Goal: Task Accomplishment & Management: Manage account settings

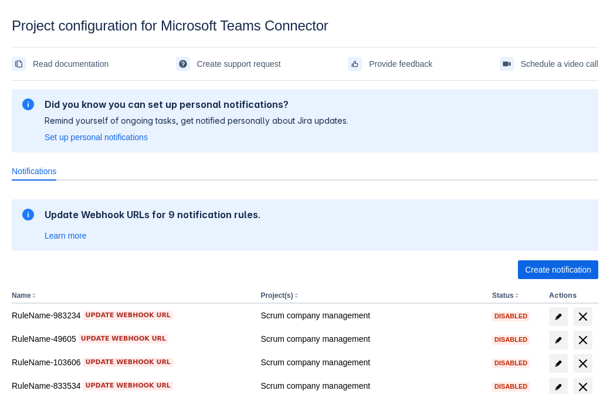
click at [558, 270] on span "Create notification" at bounding box center [558, 269] width 66 height 19
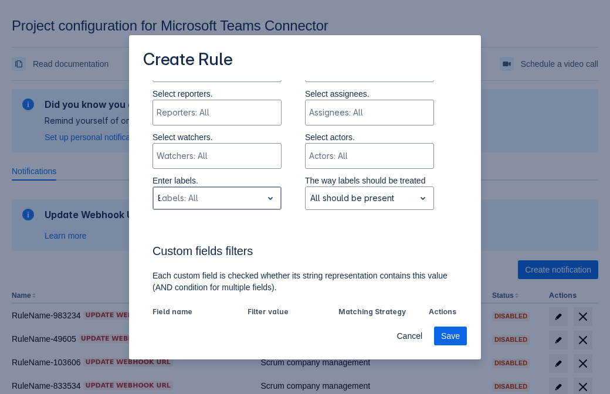
type input "881445_label"
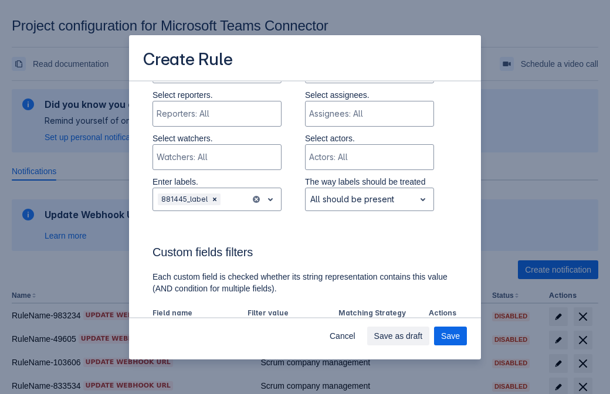
scroll to position [726, 0]
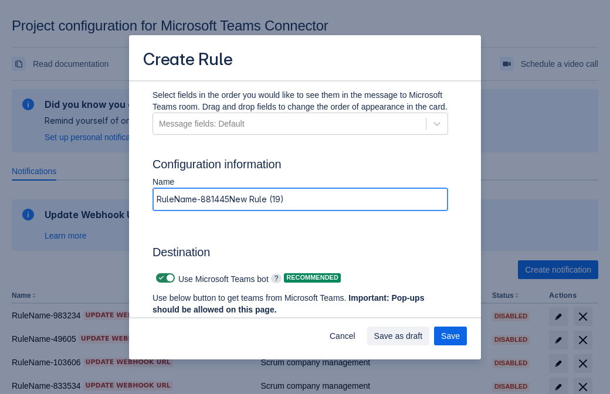
type input "RuleName-881445New Rule (19)"
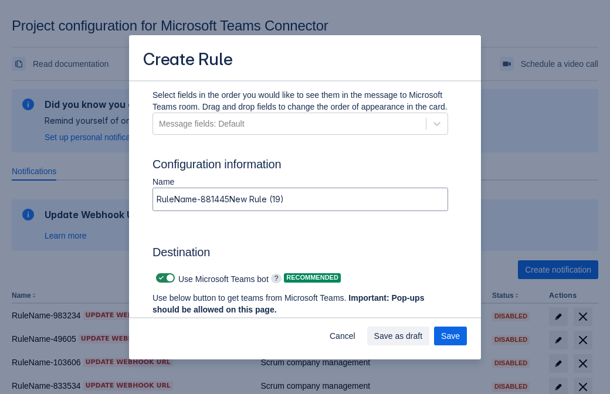
click at [159, 278] on span at bounding box center [161, 277] width 9 height 9
click at [159, 278] on input "checkbox" at bounding box center [160, 278] width 8 height 8
checkbox input "false"
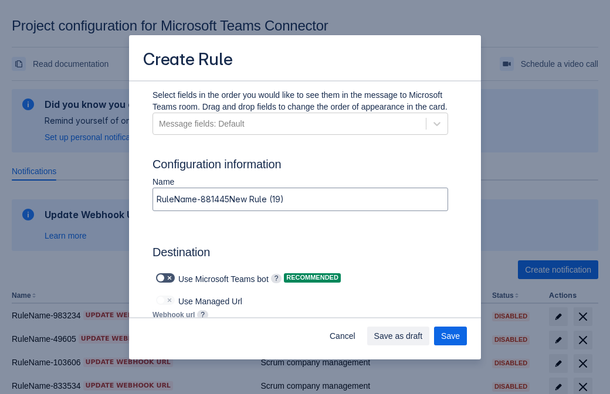
type input "[URL][DOMAIN_NAME][DATE]"
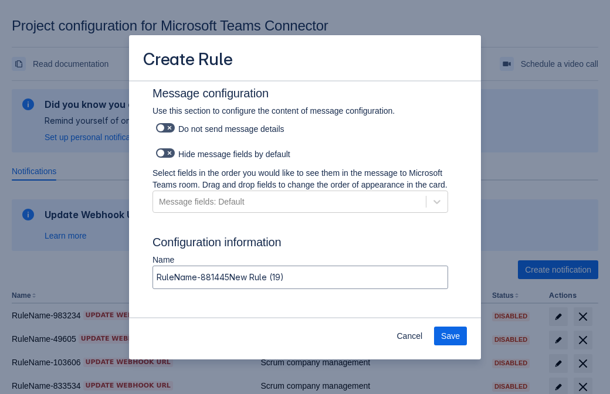
click at [450, 336] on span "Save" at bounding box center [450, 336] width 19 height 19
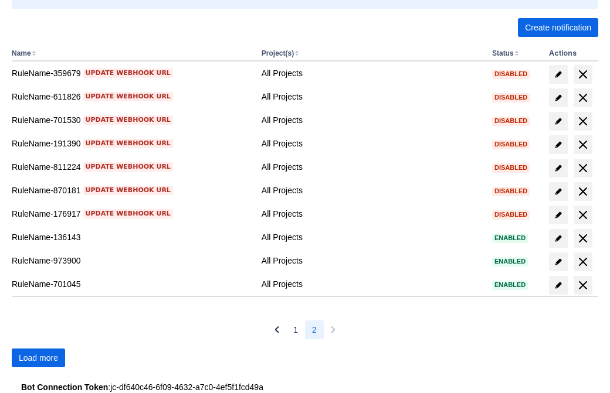
click at [38, 358] on span "Load more" at bounding box center [38, 358] width 39 height 19
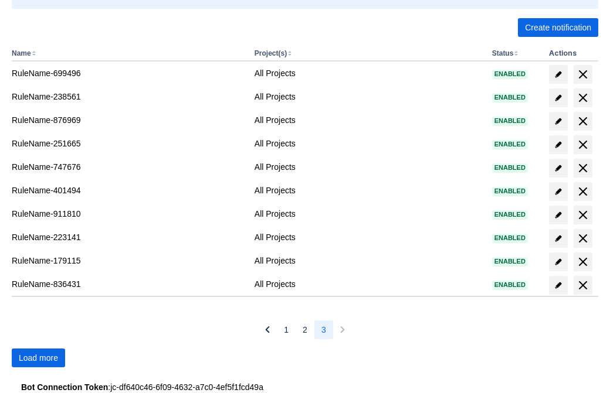
click at [38, 358] on span "Load more" at bounding box center [38, 358] width 39 height 19
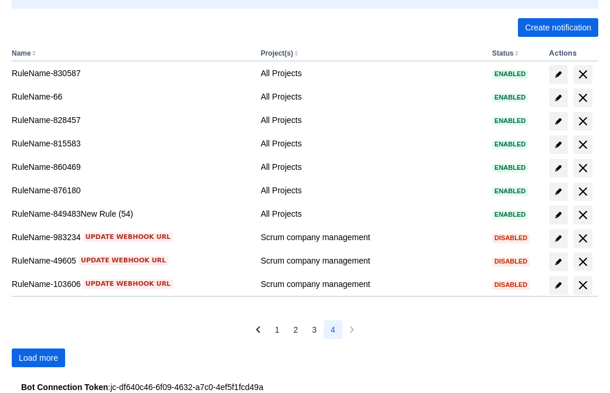
click at [38, 358] on span "Load more" at bounding box center [38, 358] width 39 height 19
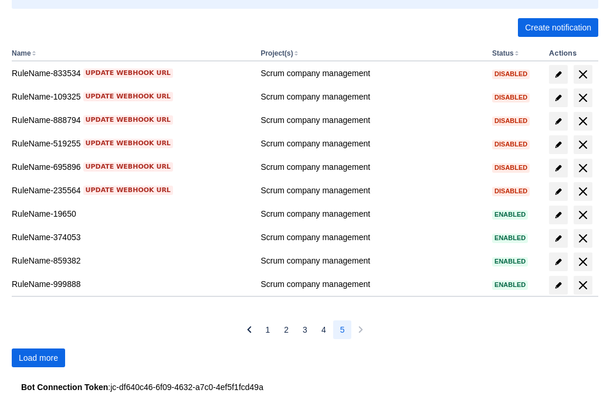
click at [38, 358] on span "Load more" at bounding box center [38, 358] width 39 height 19
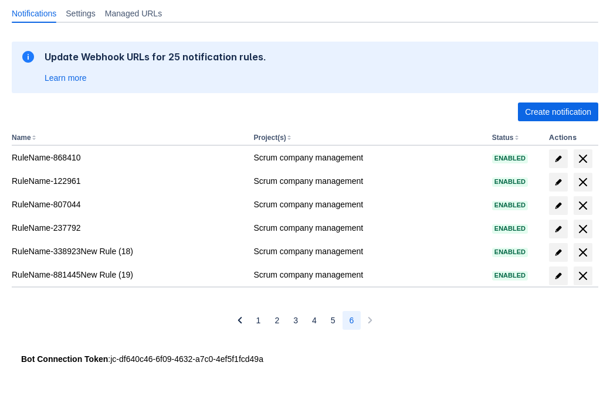
scroll to position [158, 0]
click at [582, 276] on span "delete" at bounding box center [583, 276] width 14 height 14
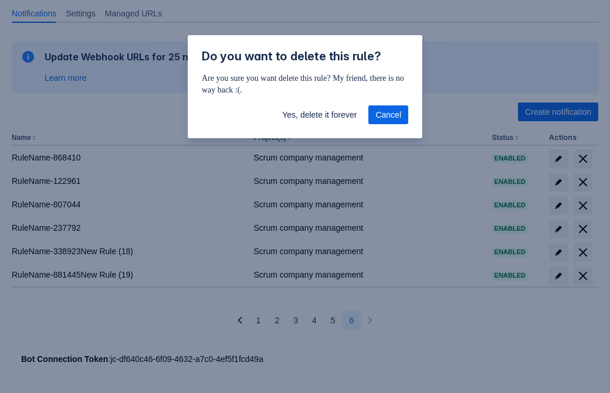
click at [319, 115] on span "Yes, delete it forever" at bounding box center [319, 115] width 74 height 19
